Goal: Task Accomplishment & Management: Use online tool/utility

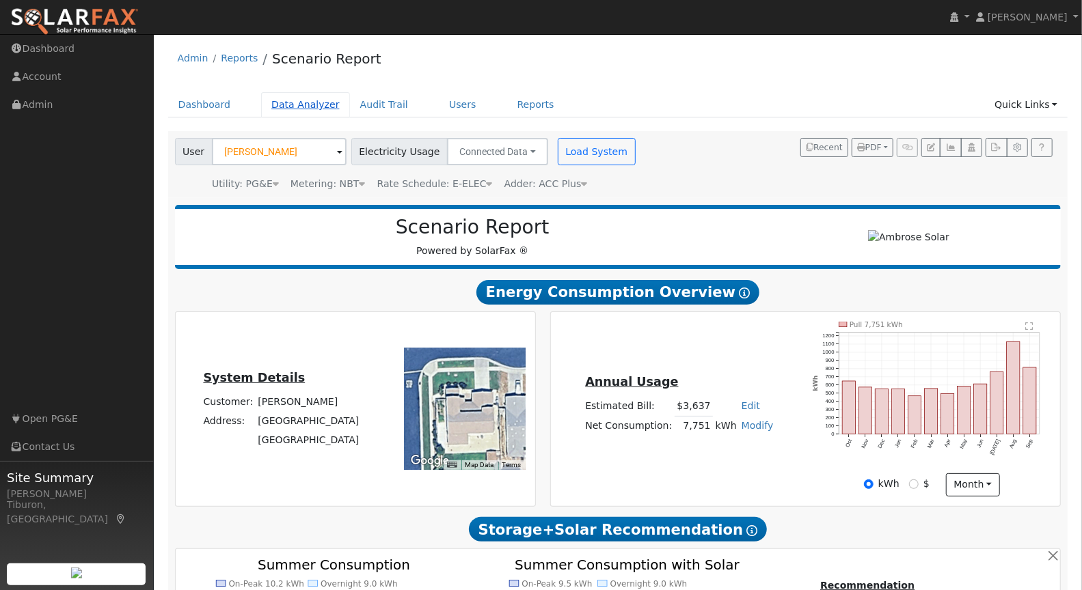
click at [295, 107] on link "Data Analyzer" at bounding box center [305, 104] width 89 height 25
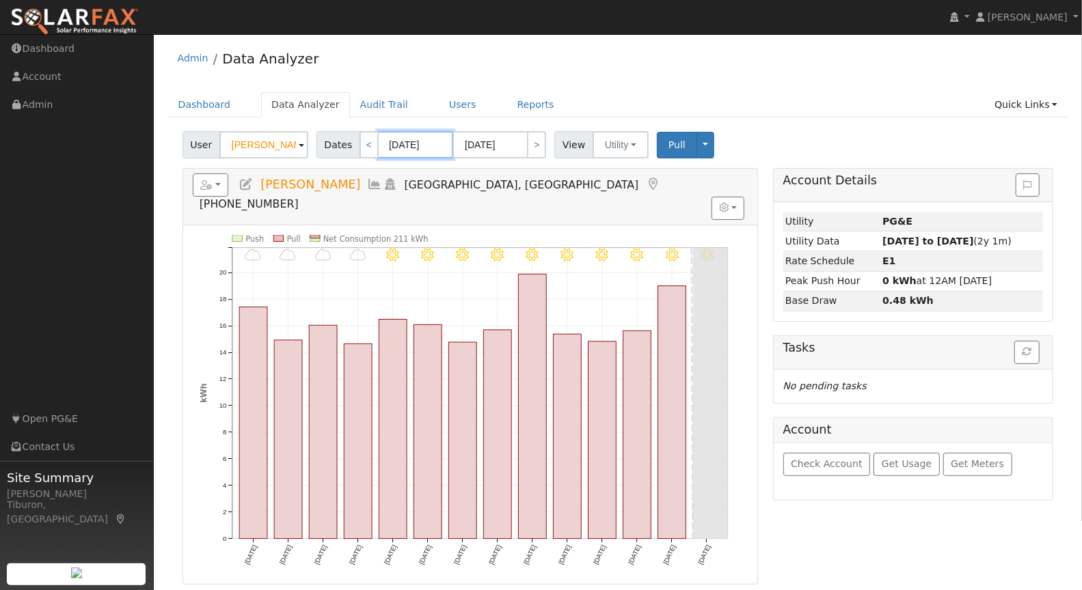
click at [398, 150] on input "[DATE]" at bounding box center [415, 144] width 75 height 27
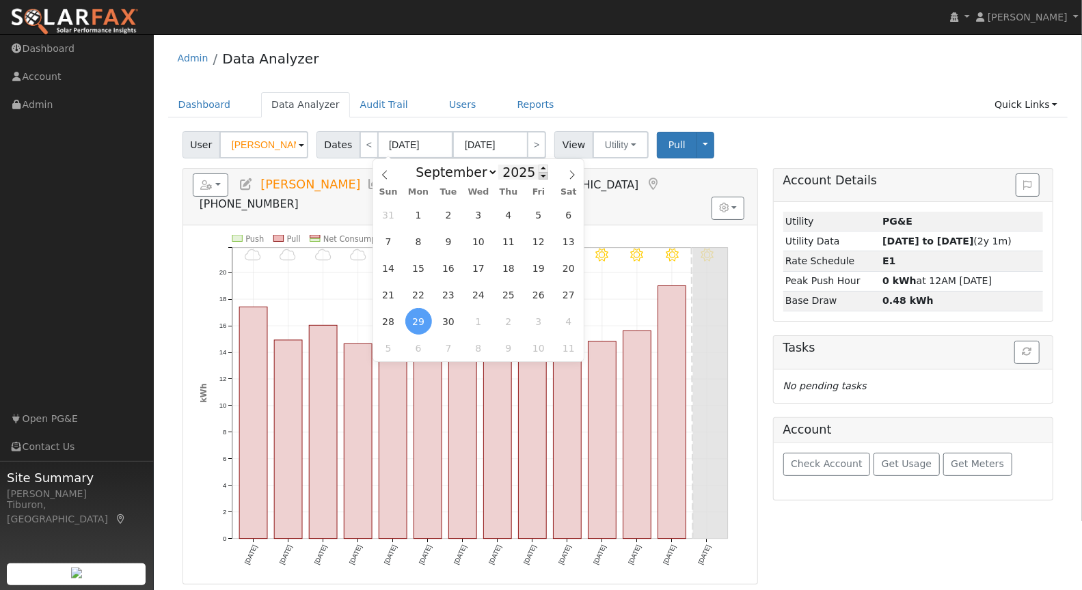
click at [538, 178] on span at bounding box center [543, 176] width 10 height 8
type input "2024"
click at [459, 175] on select "January February March April May June July August September October November De…" at bounding box center [454, 172] width 90 height 16
click at [413, 164] on select "January February March April May June July August September October November De…" at bounding box center [454, 172] width 90 height 16
click at [444, 319] on span "1" at bounding box center [448, 321] width 27 height 27
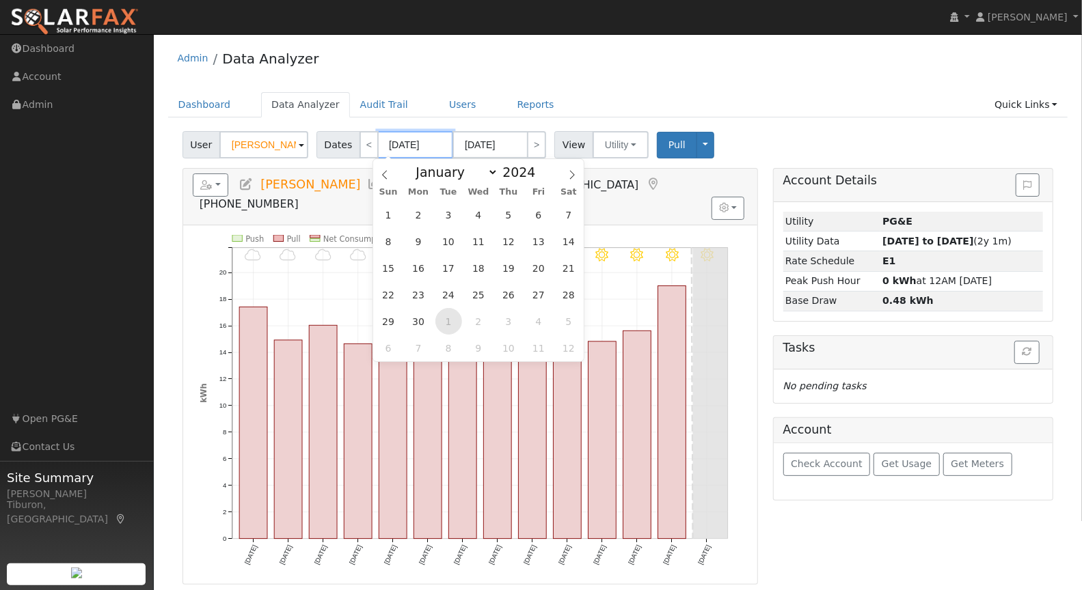
type input "[DATE]"
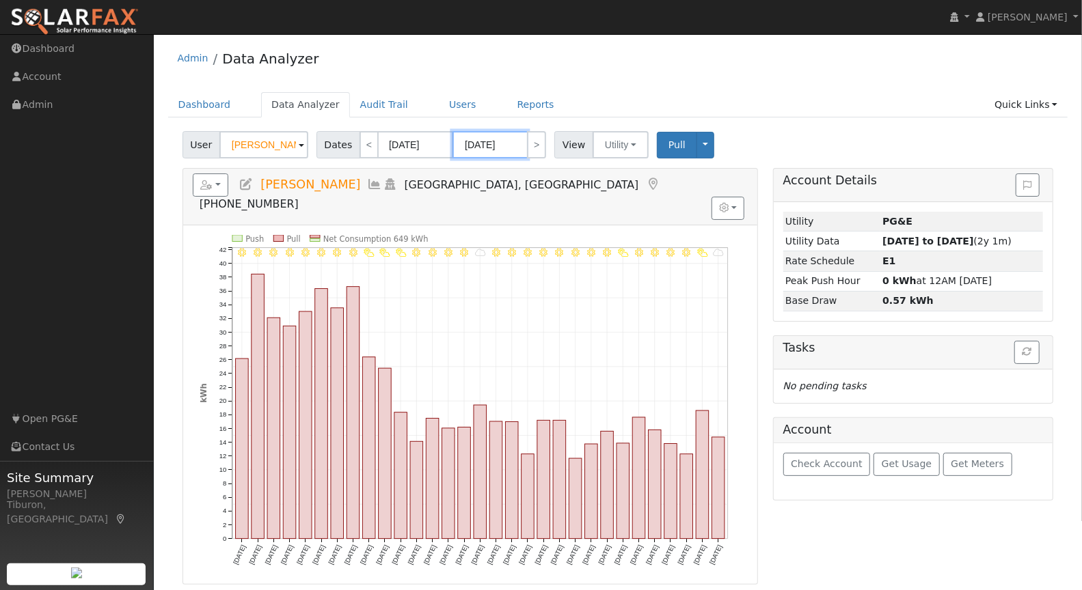
click at [492, 145] on input "[DATE]" at bounding box center [489, 144] width 75 height 27
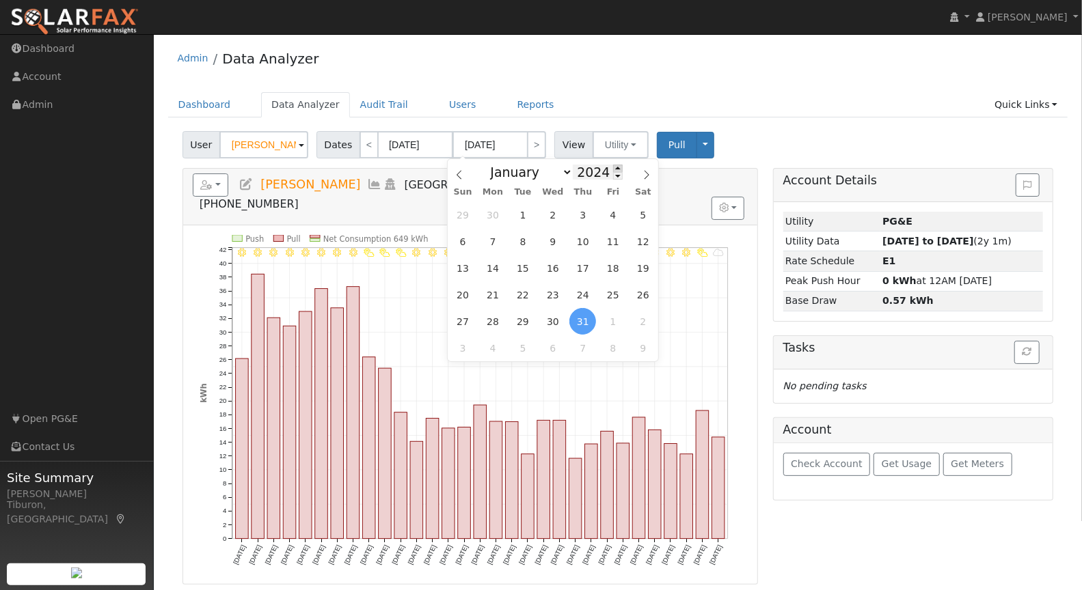
click at [613, 167] on span at bounding box center [618, 169] width 10 height 8
type input "2025"
drag, startPoint x: 491, startPoint y: 213, endPoint x: 197, endPoint y: 348, distance: 323.8
click at [491, 213] on span "29" at bounding box center [493, 215] width 27 height 27
type input "[DATE]"
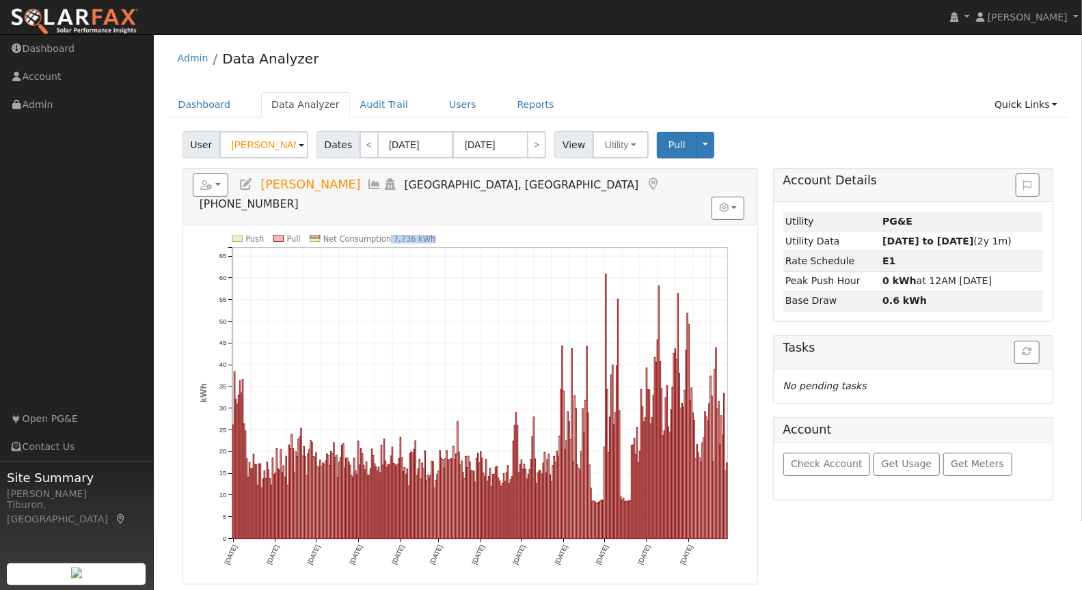
drag, startPoint x: 431, startPoint y: 217, endPoint x: 385, endPoint y: 217, distance: 45.8
click at [385, 235] on icon "Push Pull Net Consumption 7,736 kWh [DATE] [DATE] [DATE] [DATE] [DATE] [DATE] […" at bounding box center [471, 410] width 542 height 350
click at [433, 235] on icon "Push Pull Net Consumption 7,736 kWh [DATE] [DATE] [DATE] [DATE] [DATE] [DATE] […" at bounding box center [471, 410] width 542 height 350
click at [1019, 105] on link "Quick Links" at bounding box center [1025, 104] width 83 height 25
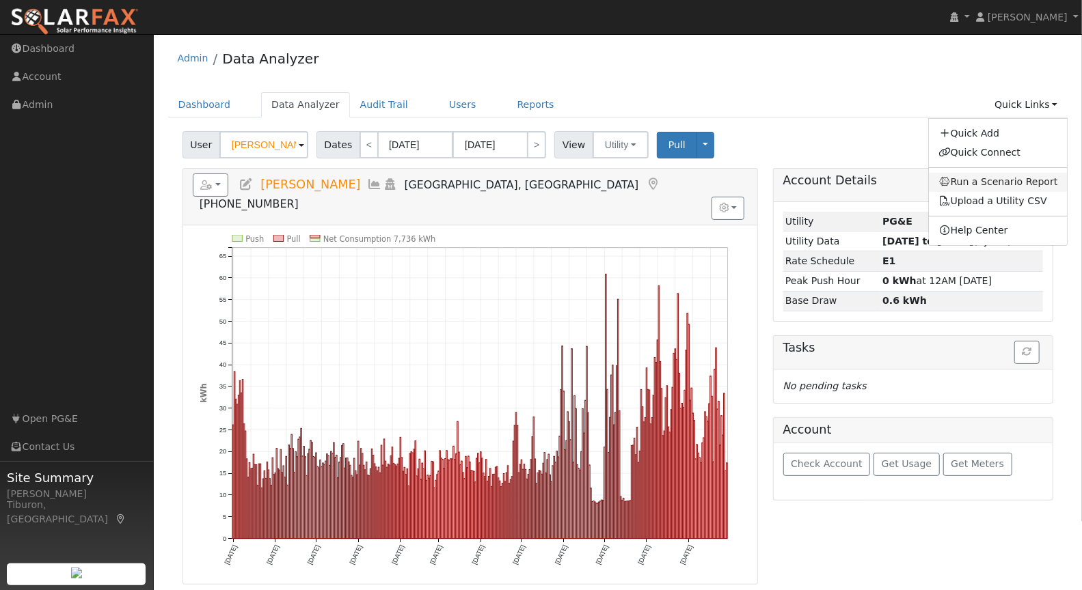
click at [1000, 182] on link "Run a Scenario Report" at bounding box center [998, 182] width 139 height 19
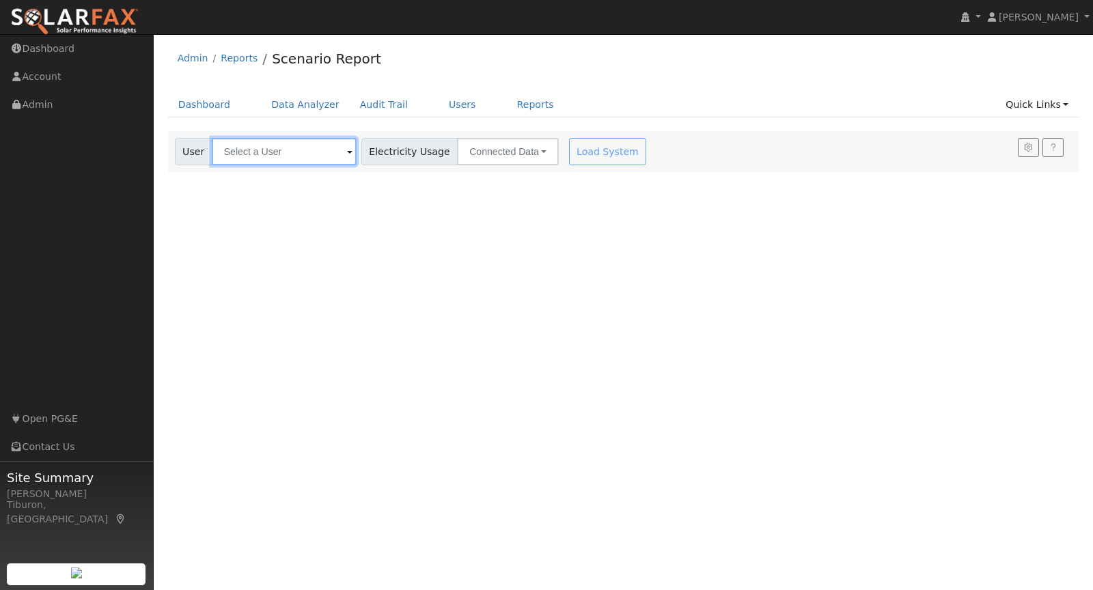
click at [253, 149] on input "text" at bounding box center [284, 151] width 145 height 27
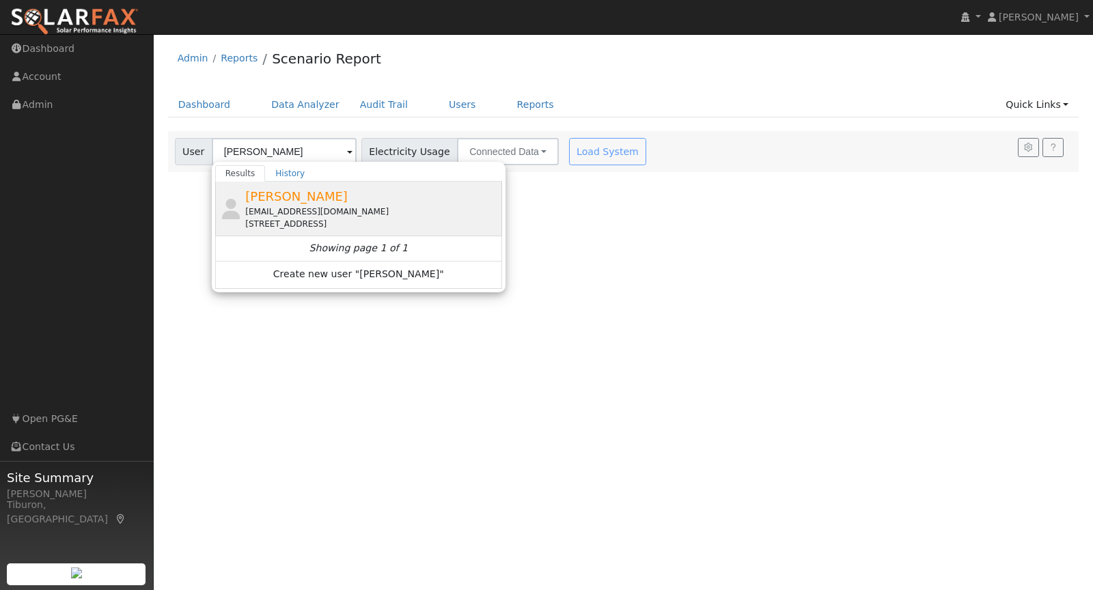
click at [338, 209] on div "grndmstrz@gmail.com" at bounding box center [371, 212] width 253 height 12
type input "[PERSON_NAME]"
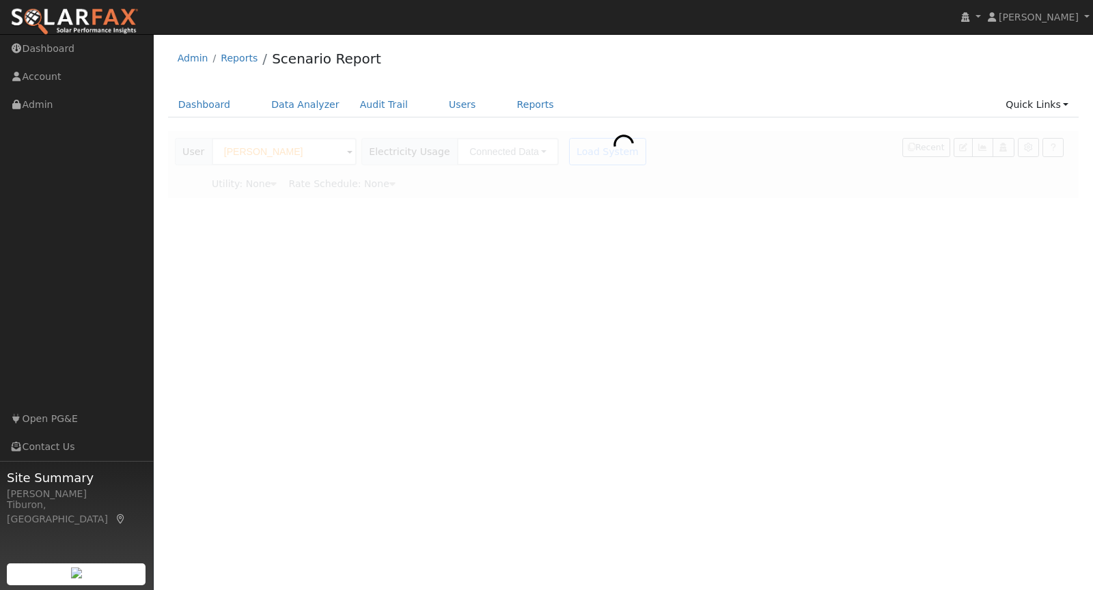
type input "Pacific Gas & Electric"
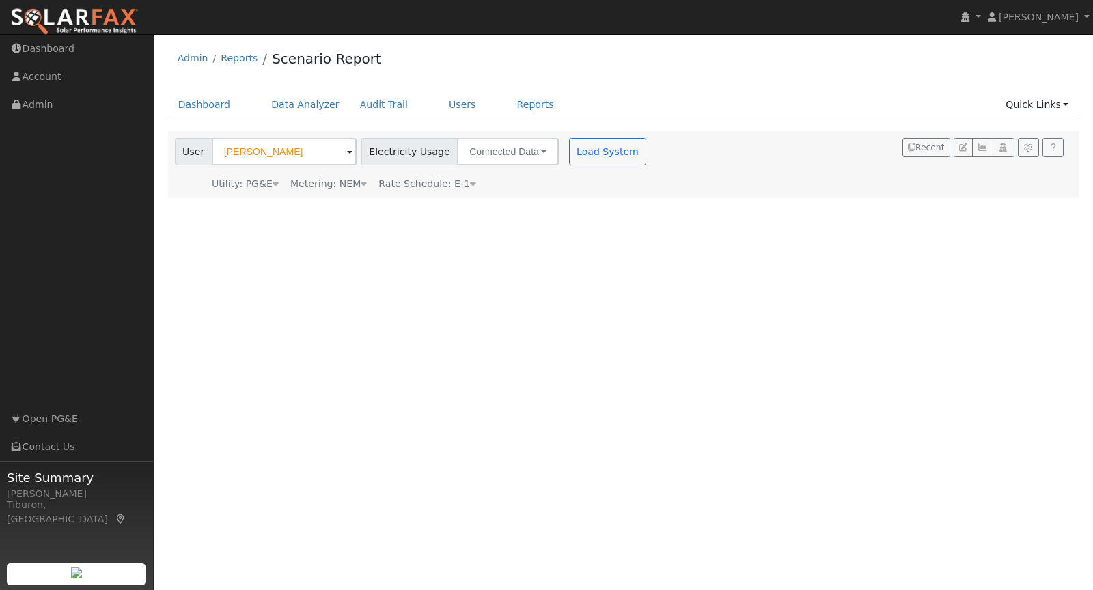
click at [349, 179] on div "Metering: NEM" at bounding box center [328, 184] width 77 height 14
click at [378, 203] on button "NEM" at bounding box center [395, 204] width 54 height 27
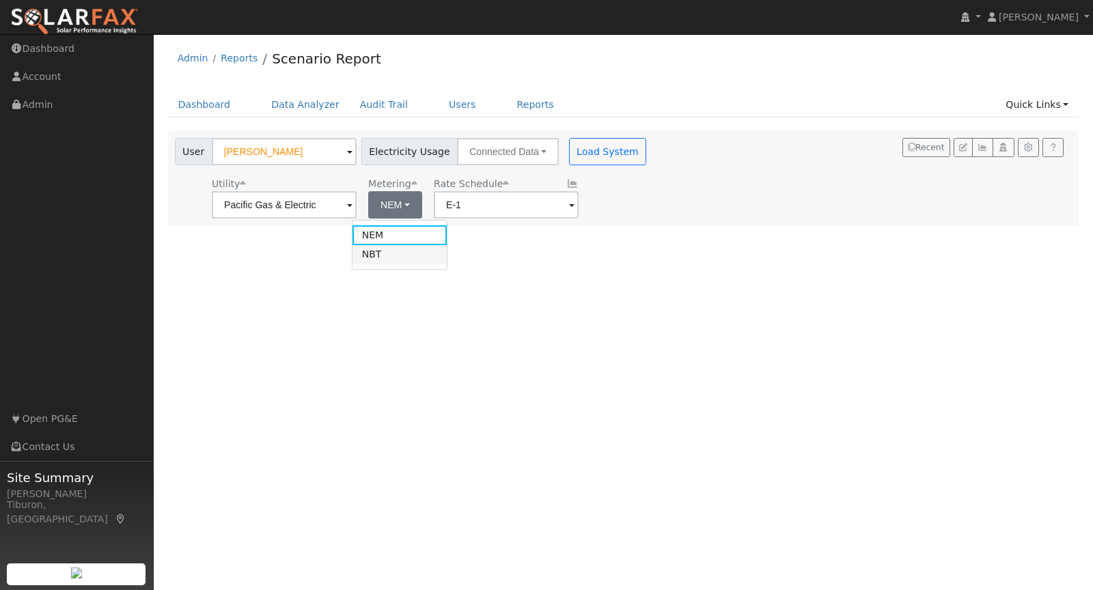
click at [400, 252] on link "NBT" at bounding box center [400, 254] width 95 height 19
type input "E-ELEC"
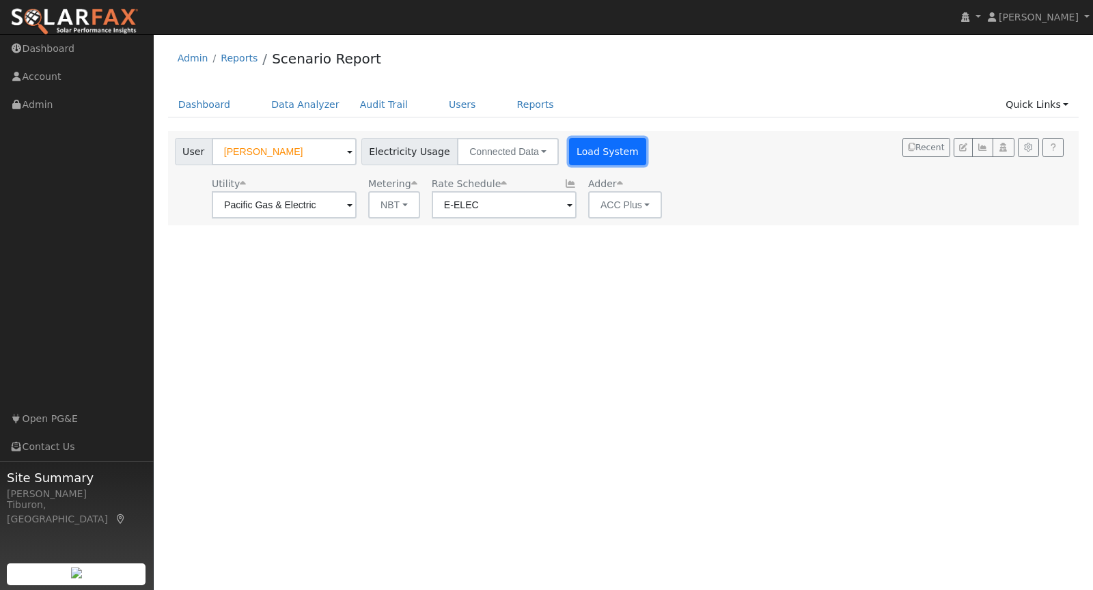
click at [575, 149] on button "Load System" at bounding box center [608, 151] width 78 height 27
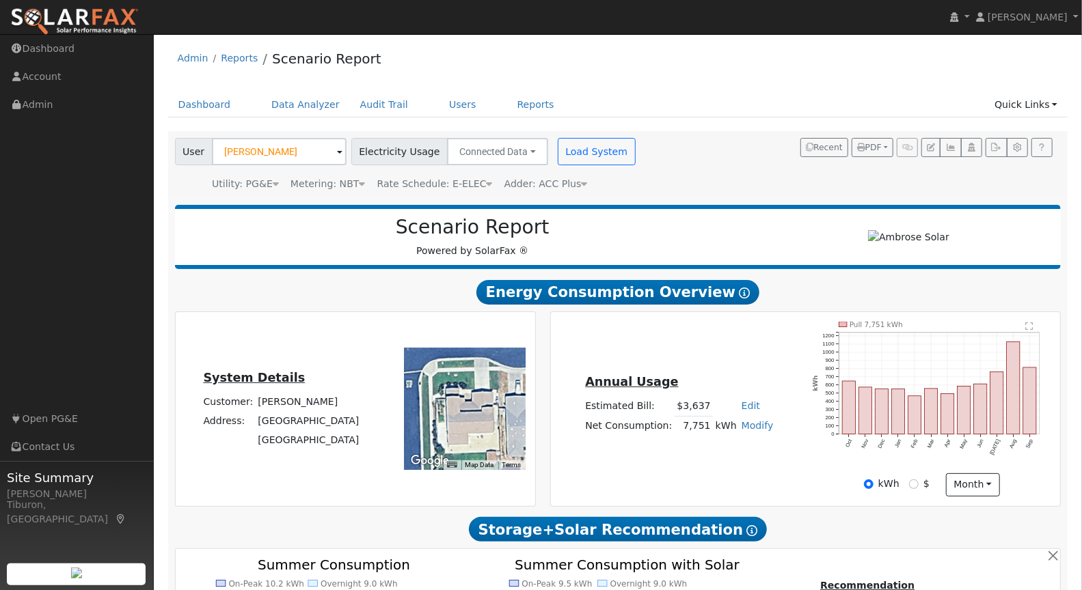
type input "11709"
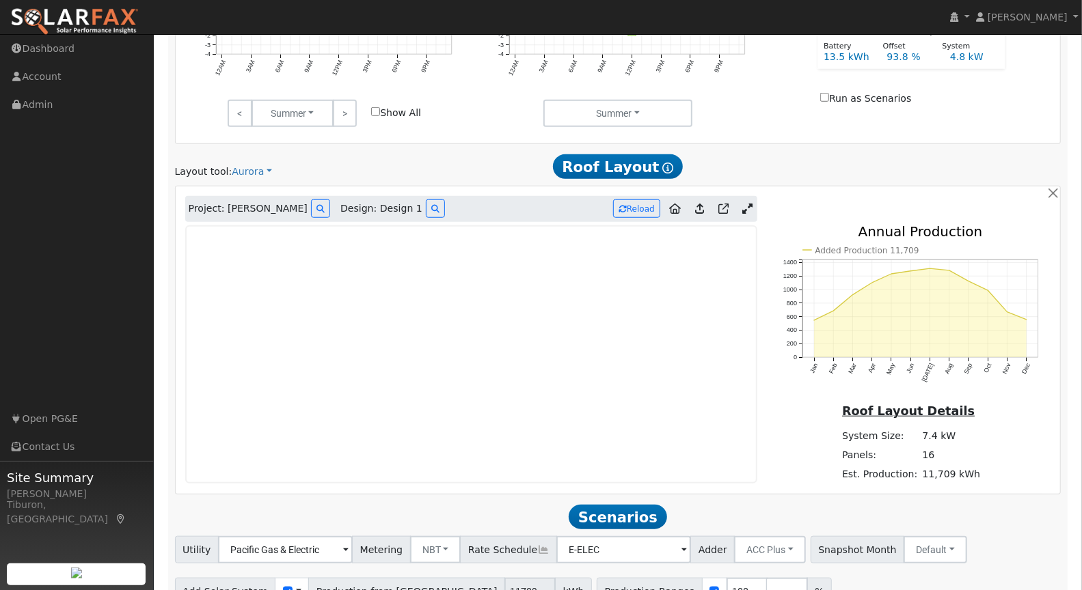
scroll to position [704, 0]
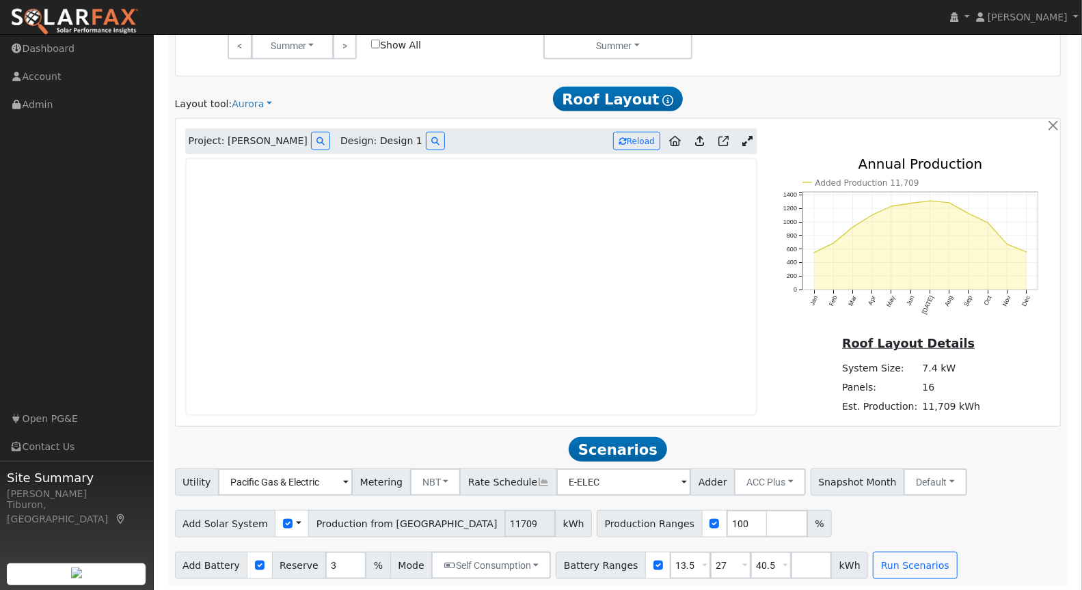
click at [752, 140] on link at bounding box center [747, 141] width 20 height 20
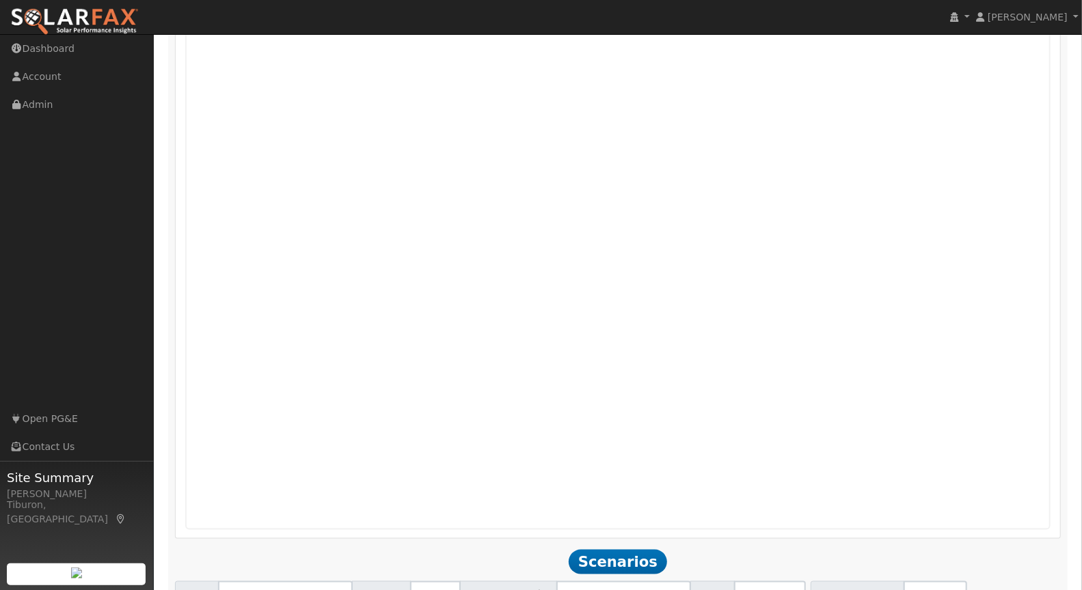
scroll to position [1010, 0]
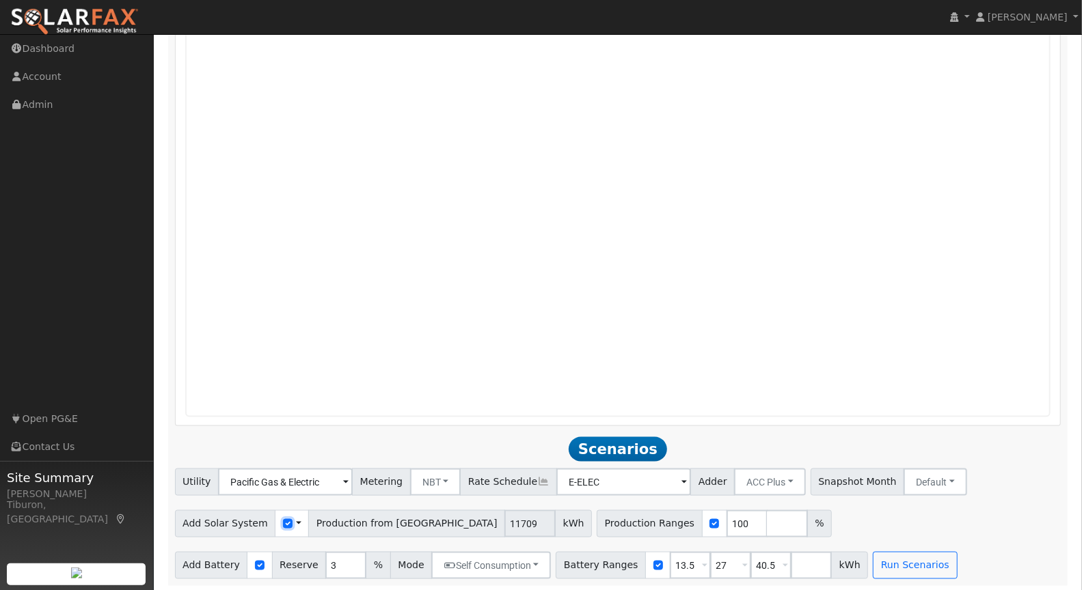
click at [283, 523] on input "checkbox" at bounding box center [288, 524] width 10 height 10
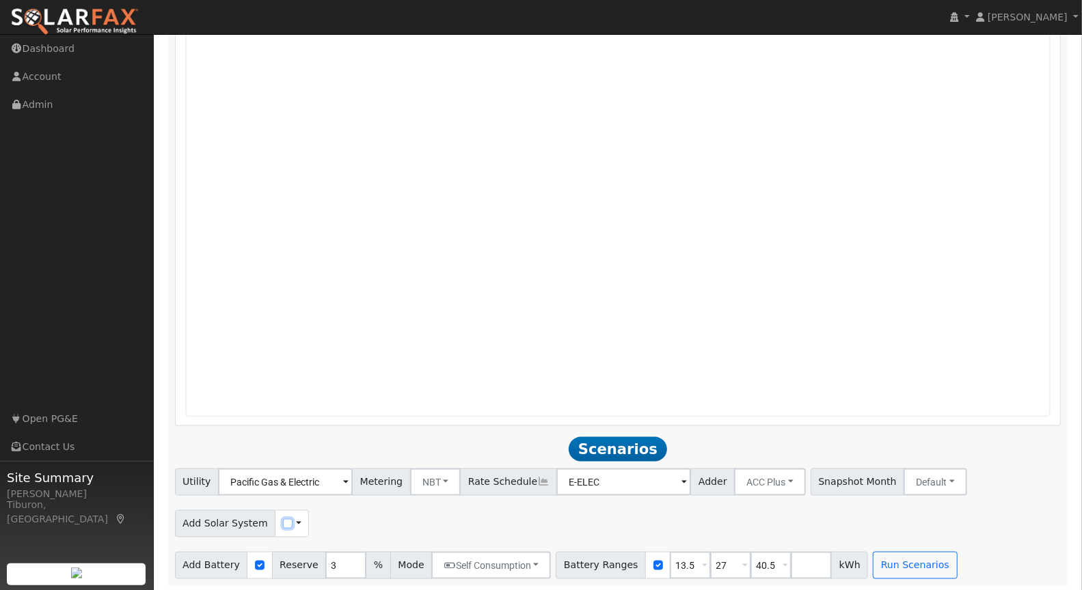
click at [283, 523] on input "checkbox" at bounding box center [288, 524] width 10 height 10
checkbox input "true"
drag, startPoint x: 392, startPoint y: 519, endPoint x: 367, endPoint y: 520, distance: 25.3
click at [374, 520] on input "7751" at bounding box center [399, 523] width 51 height 27
drag, startPoint x: 760, startPoint y: 560, endPoint x: 737, endPoint y: 564, distance: 24.3
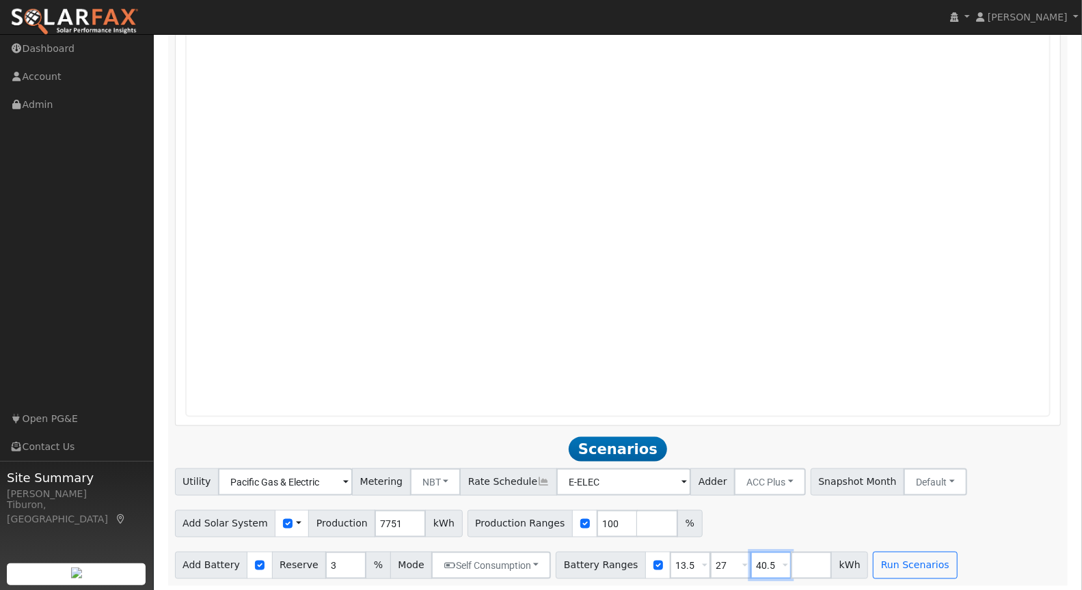
click at [750, 564] on input "40.5" at bounding box center [770, 565] width 41 height 27
drag, startPoint x: 599, startPoint y: 519, endPoint x: 580, endPoint y: 523, distance: 19.6
click at [596, 523] on input "100" at bounding box center [616, 523] width 41 height 27
type input "120"
click at [637, 522] on input "number" at bounding box center [657, 523] width 41 height 27
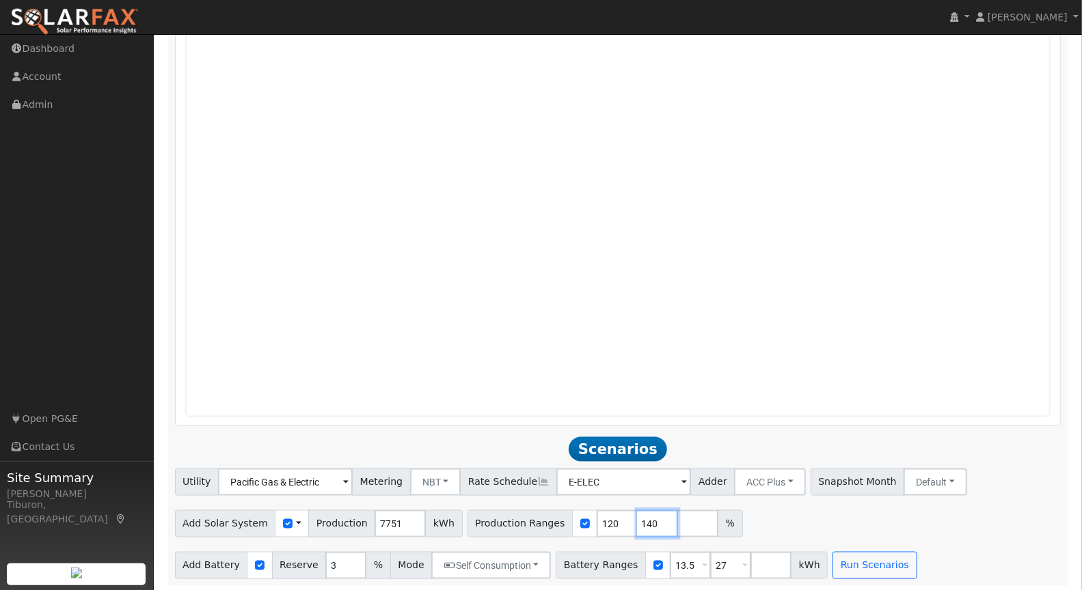
type input "140"
click at [677, 515] on input "number" at bounding box center [697, 523] width 41 height 27
type input "160"
click at [717, 522] on input "number" at bounding box center [737, 523] width 41 height 27
type input "180"
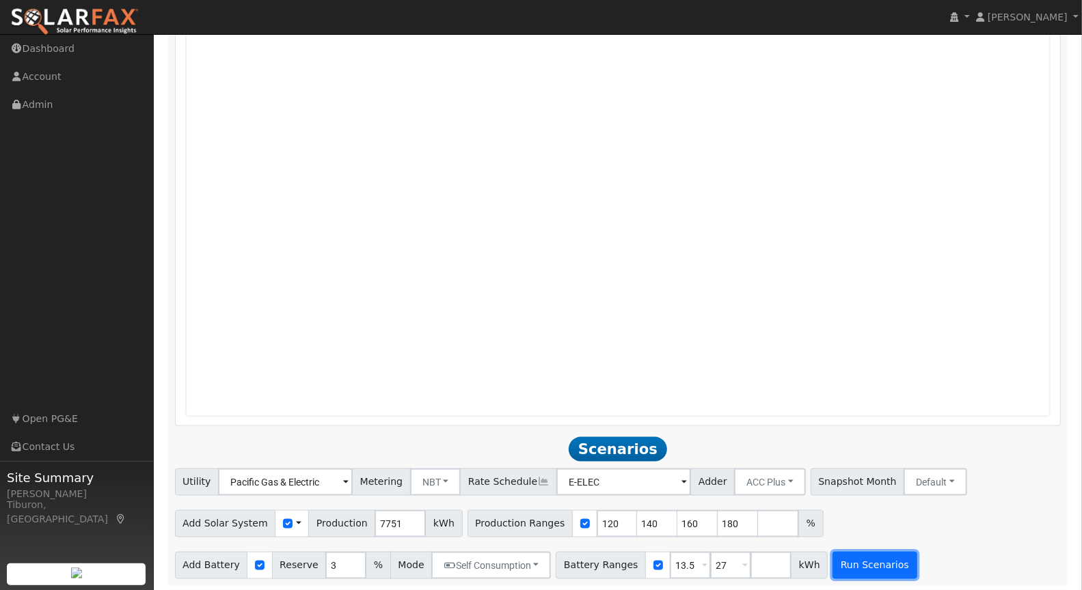
click at [875, 570] on button "Run Scenarios" at bounding box center [874, 565] width 84 height 27
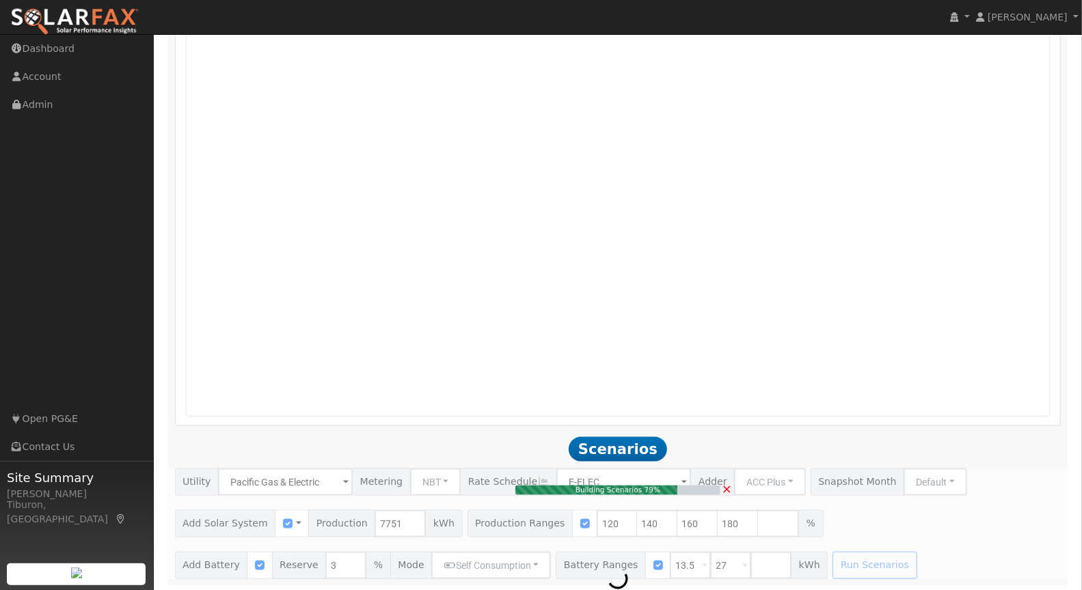
type input "9.3"
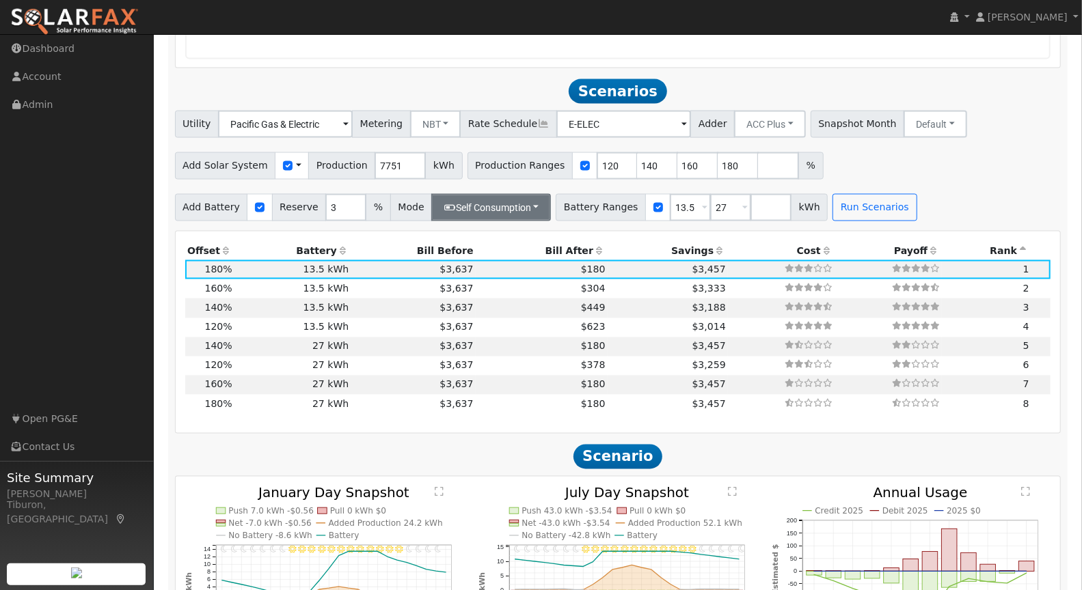
scroll to position [1334, 0]
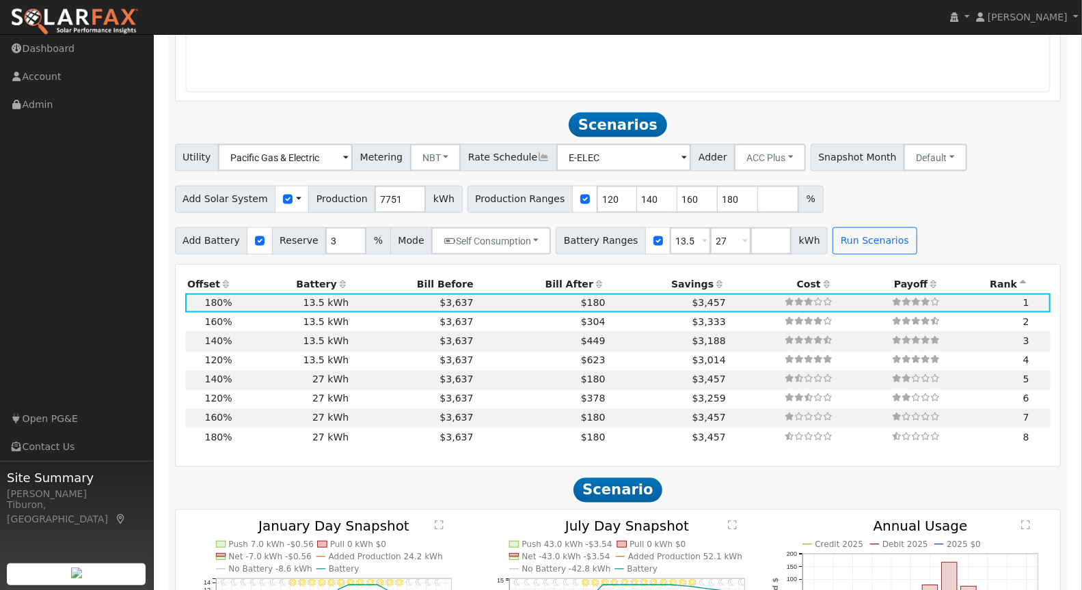
click at [561, 279] on th "Bill After" at bounding box center [542, 284] width 132 height 19
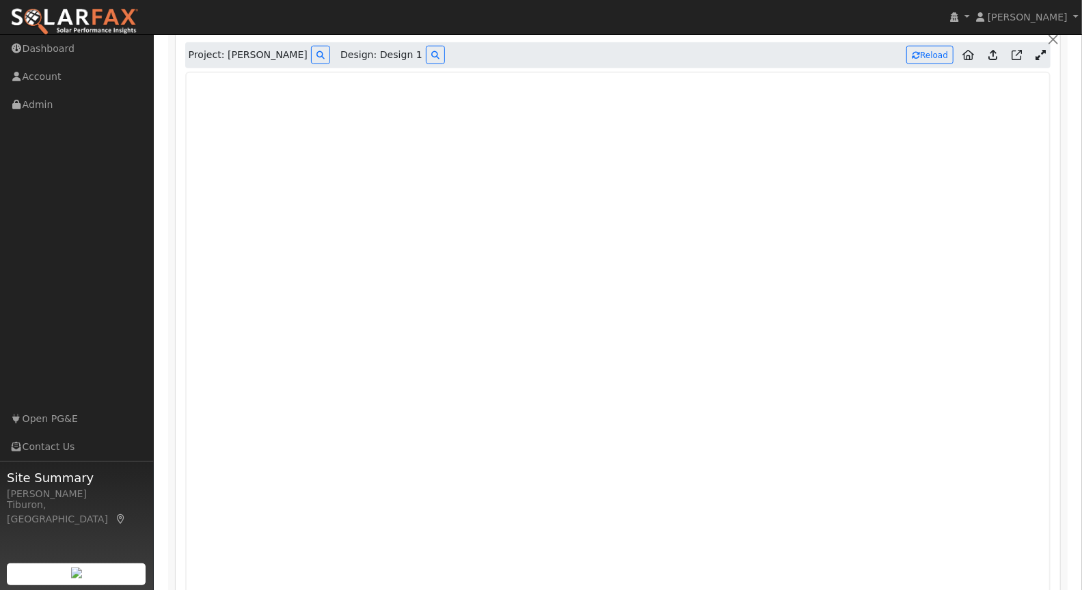
scroll to position [771, 0]
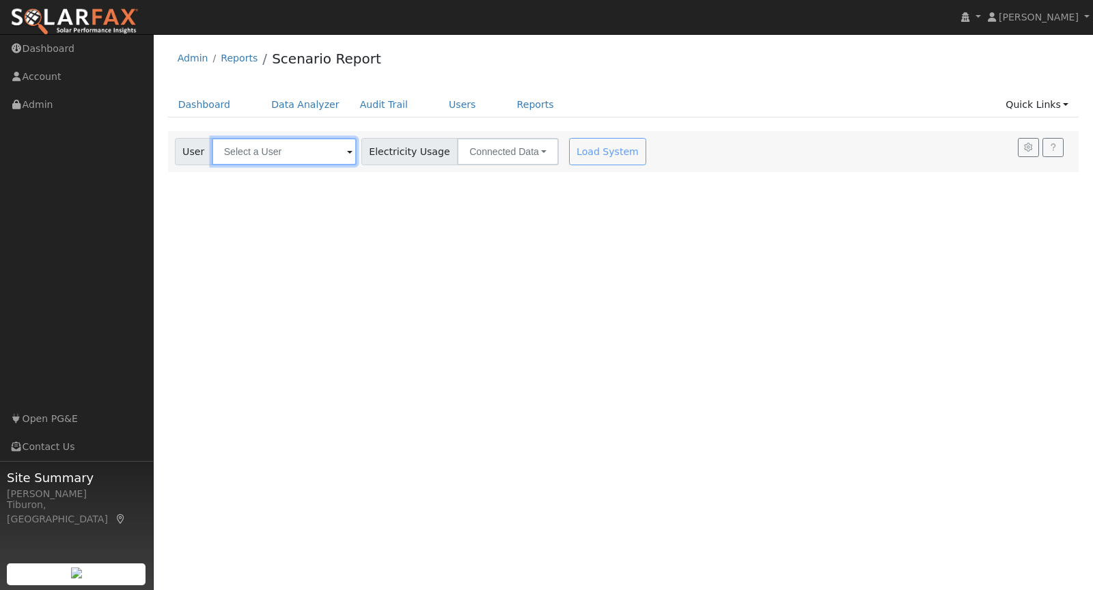
click at [270, 154] on input "text" at bounding box center [284, 151] width 145 height 27
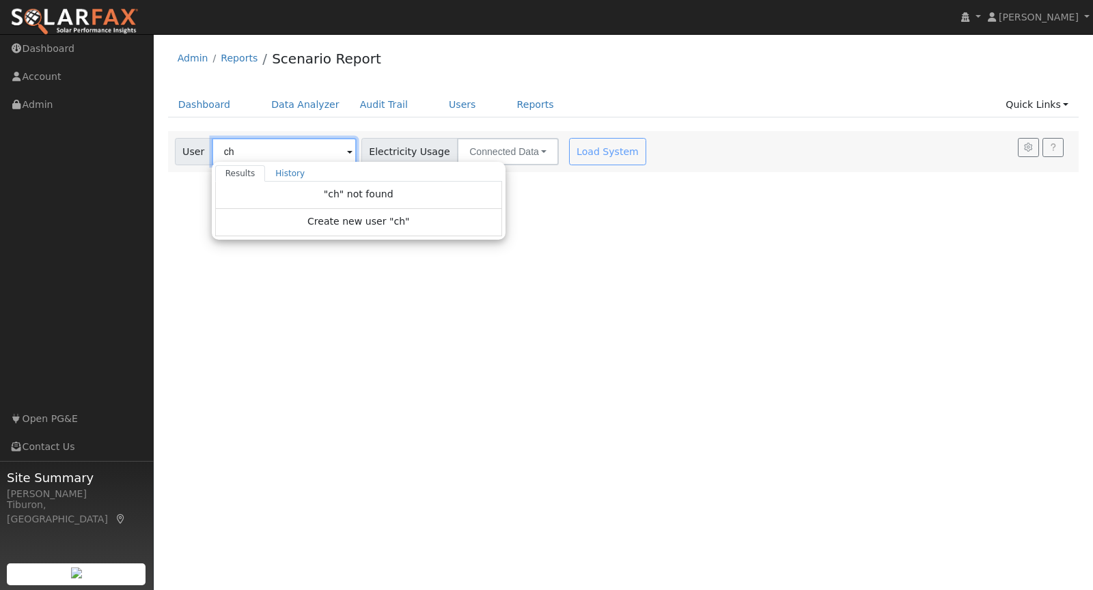
type input "c"
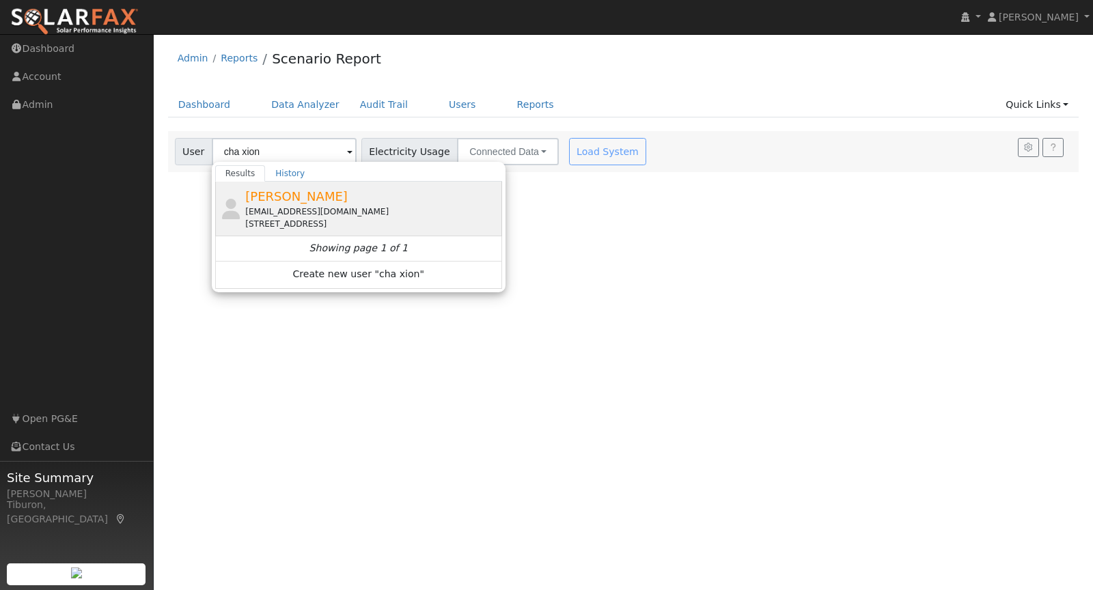
click at [293, 207] on div "grndmstrz@gmail.com" at bounding box center [371, 212] width 253 height 12
type input "[PERSON_NAME]"
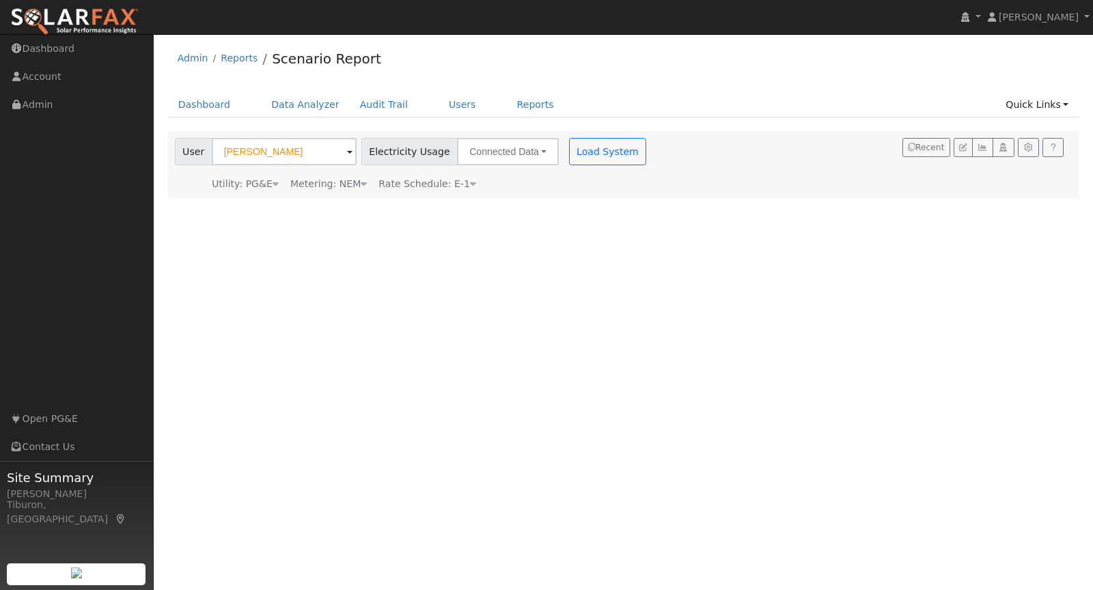
click at [344, 190] on div "Metering: NEM" at bounding box center [328, 184] width 77 height 14
click at [381, 205] on button "NEM" at bounding box center [395, 204] width 54 height 27
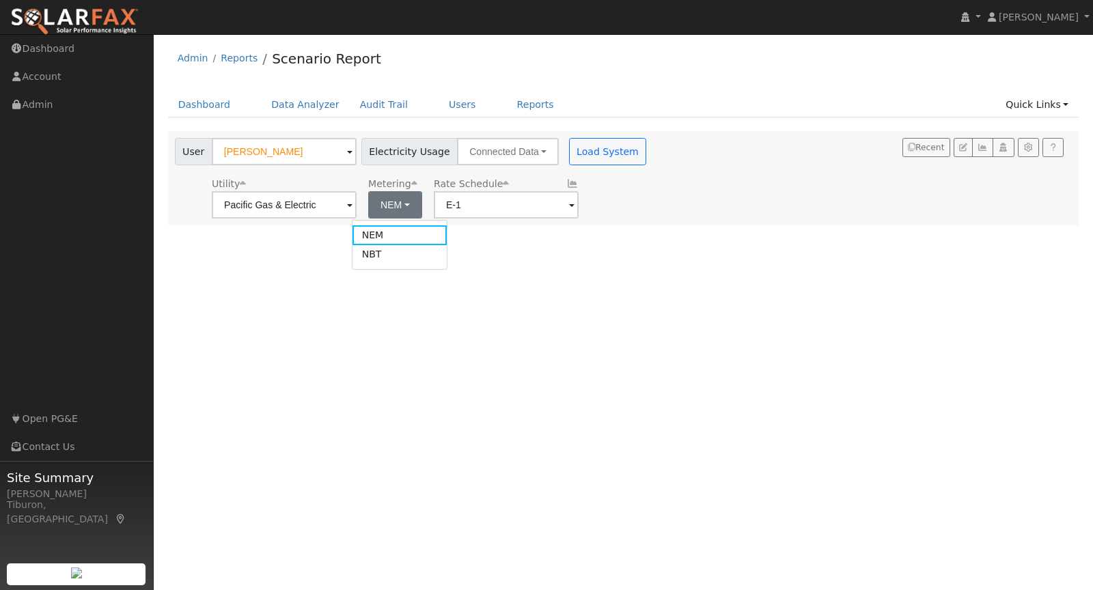
click at [392, 252] on link "NBT" at bounding box center [400, 254] width 95 height 19
type input "E-ELEC"
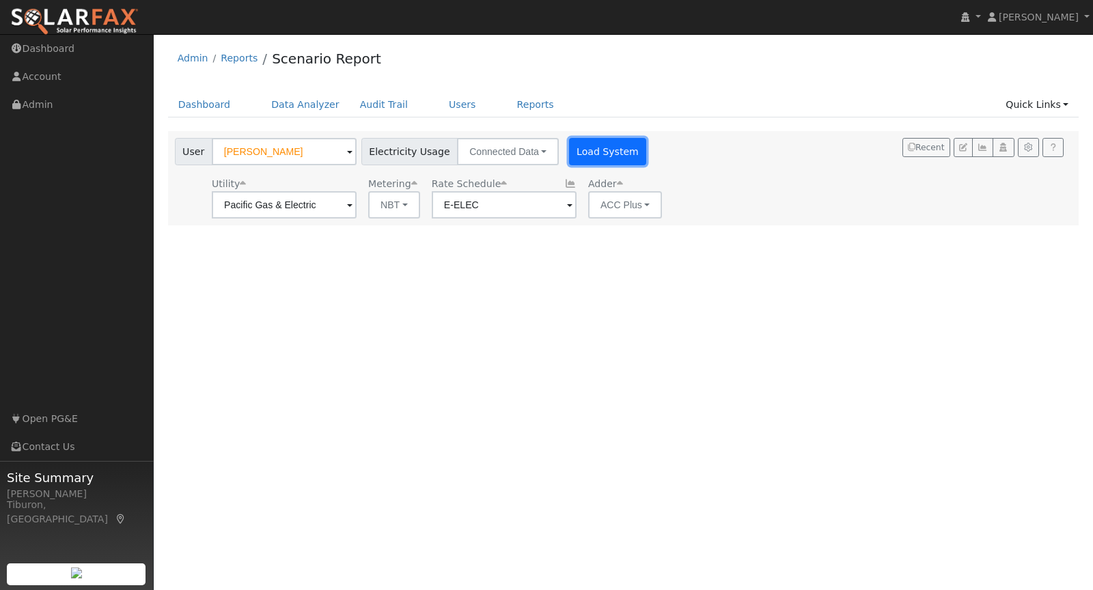
click at [594, 154] on button "Load System" at bounding box center [608, 151] width 78 height 27
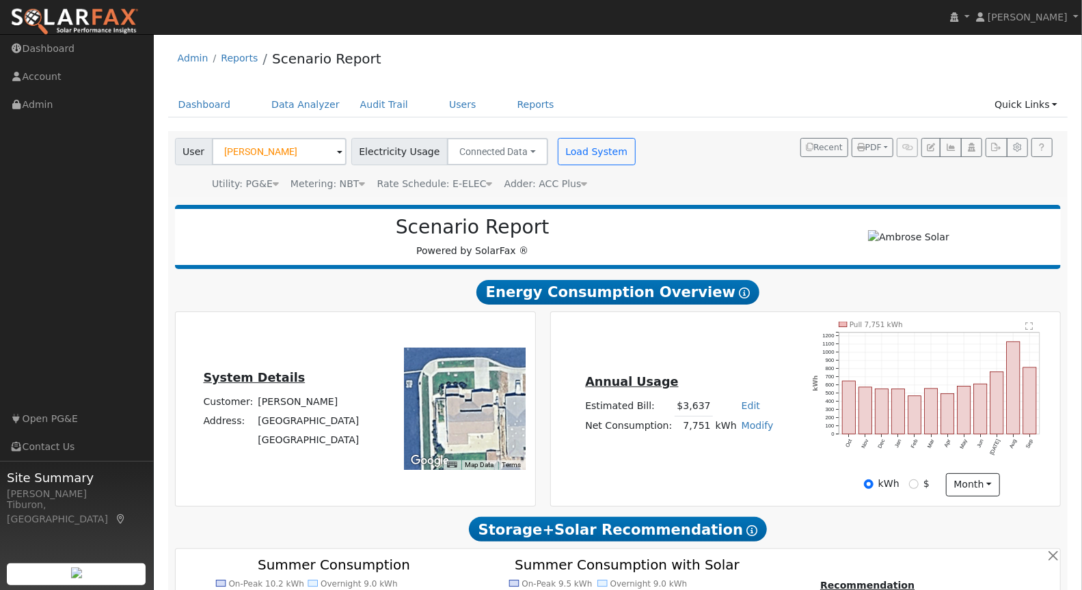
type input "11686"
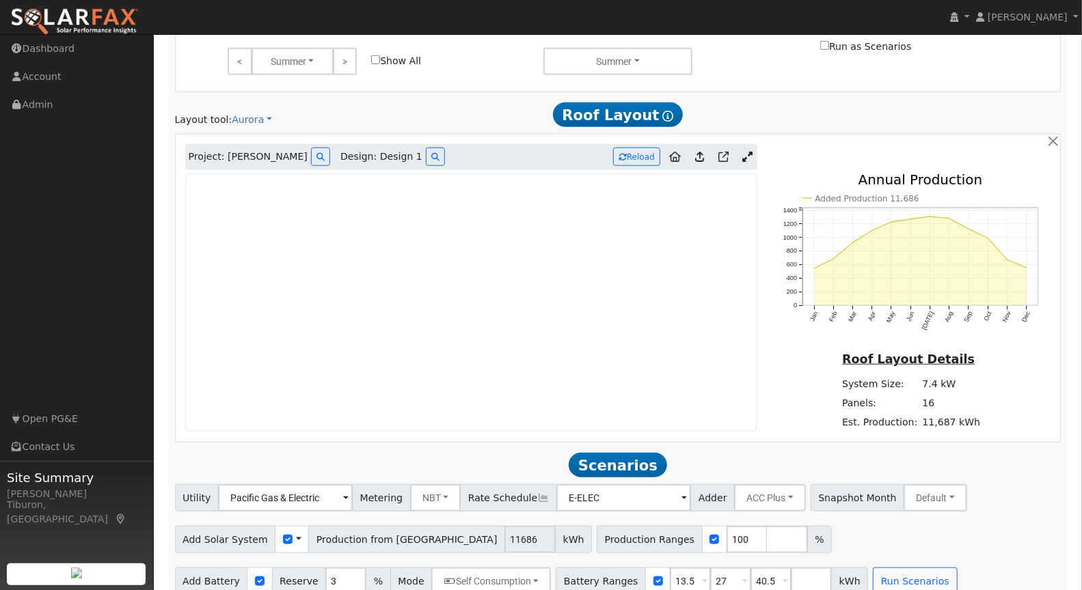
scroll to position [704, 0]
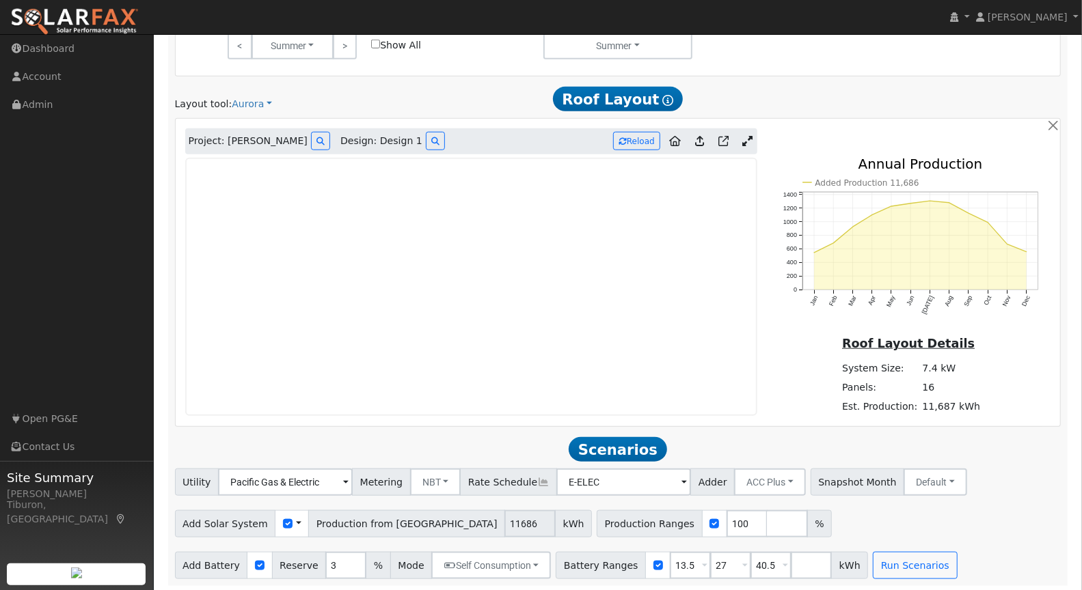
click at [747, 141] on icon at bounding box center [747, 141] width 10 height 10
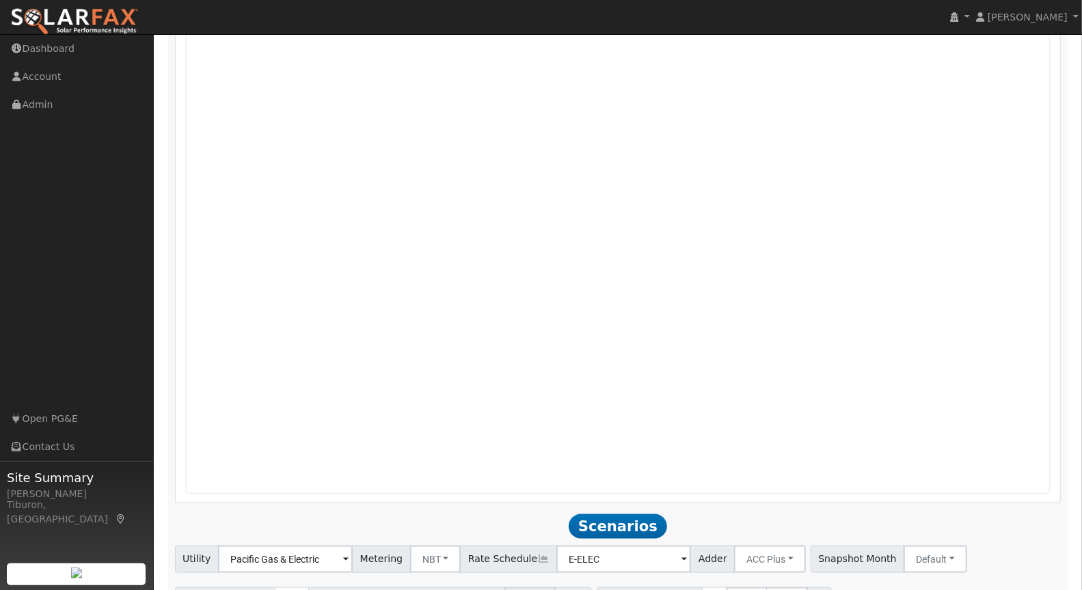
scroll to position [1010, 0]
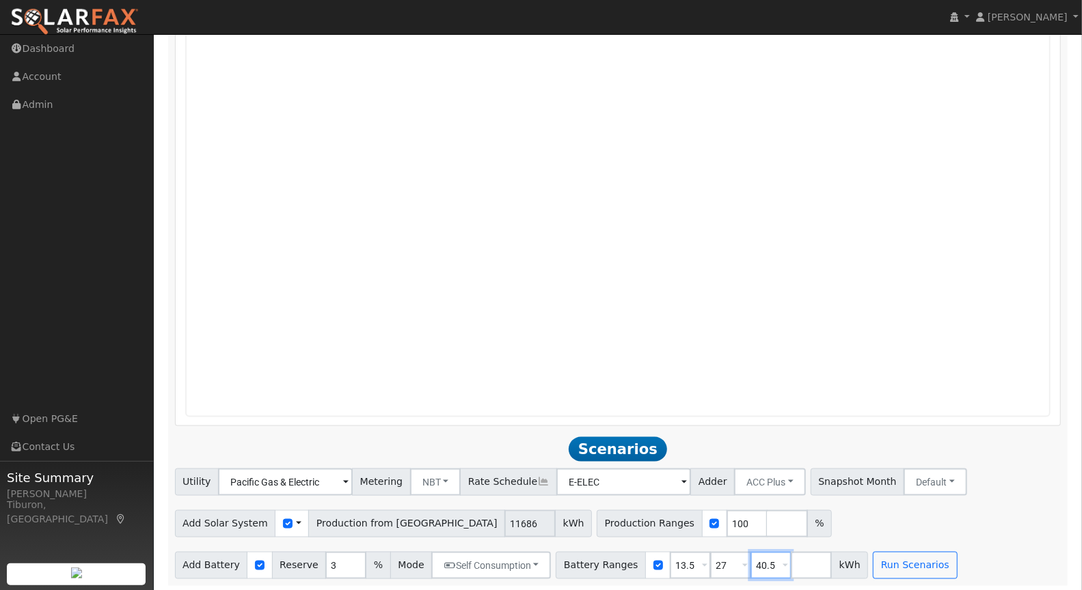
drag, startPoint x: 758, startPoint y: 562, endPoint x: 724, endPoint y: 563, distance: 33.5
click at [724, 563] on div "Battery Ranges 13.5 Overrides Reserve % Mode None None Self Consumption Peak Sa…" at bounding box center [711, 565] width 312 height 27
drag, startPoint x: 653, startPoint y: 518, endPoint x: 573, endPoint y: 525, distance: 80.9
click at [596, 525] on div "Production Ranges 100 %" at bounding box center [713, 523] width 235 height 27
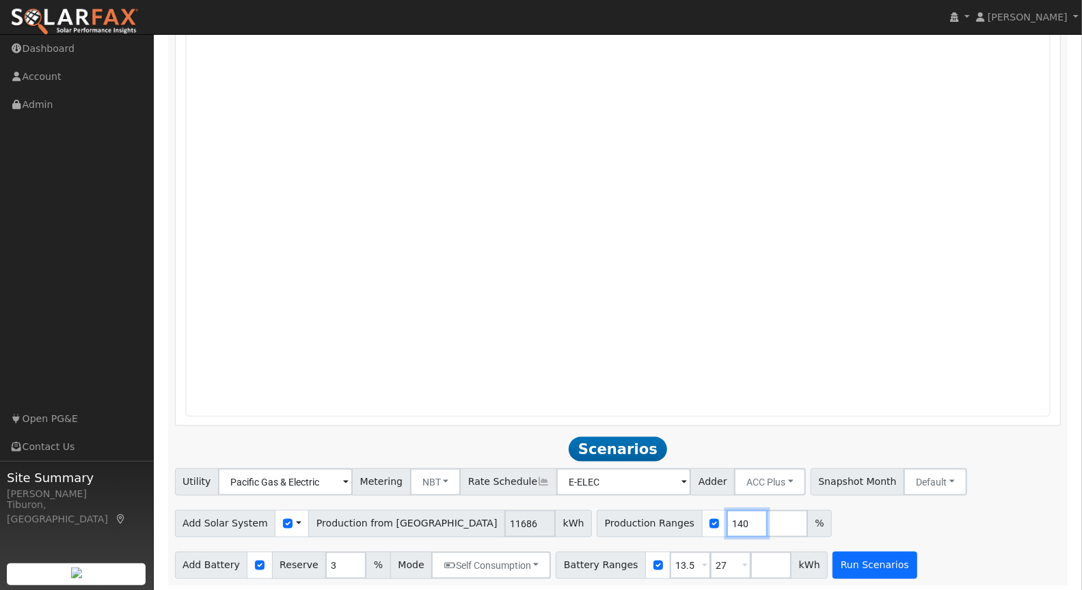
type input "140"
click at [836, 557] on button "Run Scenarios" at bounding box center [874, 565] width 84 height 27
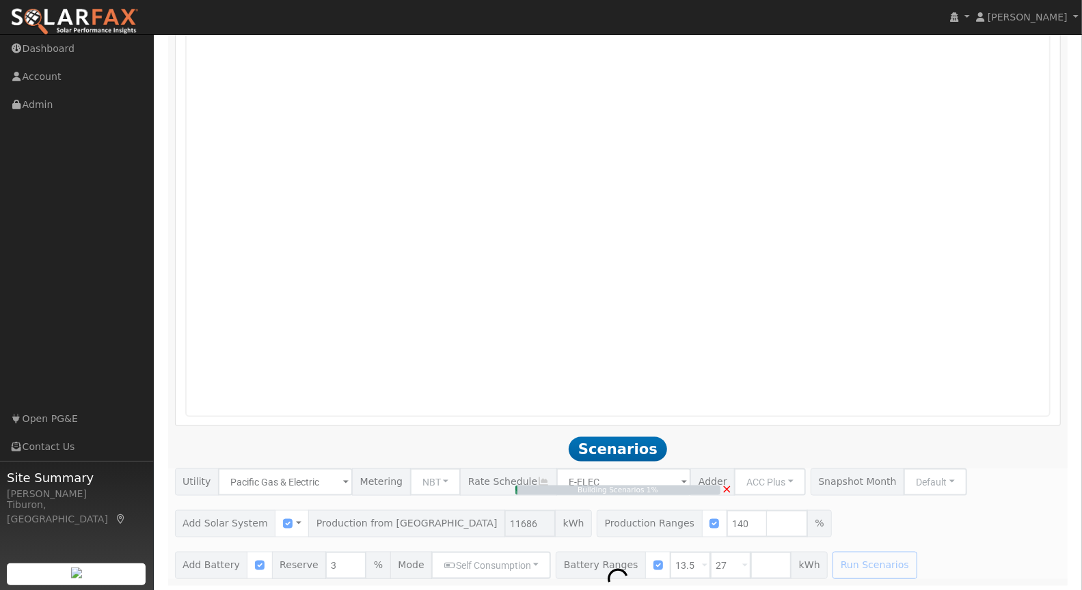
type input "10.9"
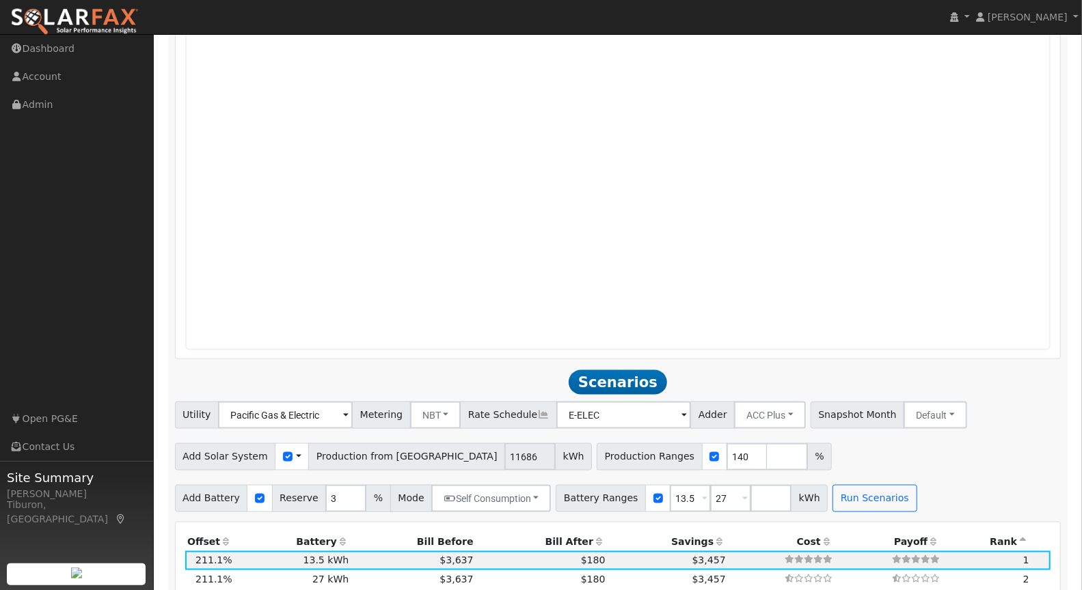
scroll to position [1060, 0]
